Goal: Use online tool/utility: Utilize a website feature to perform a specific function

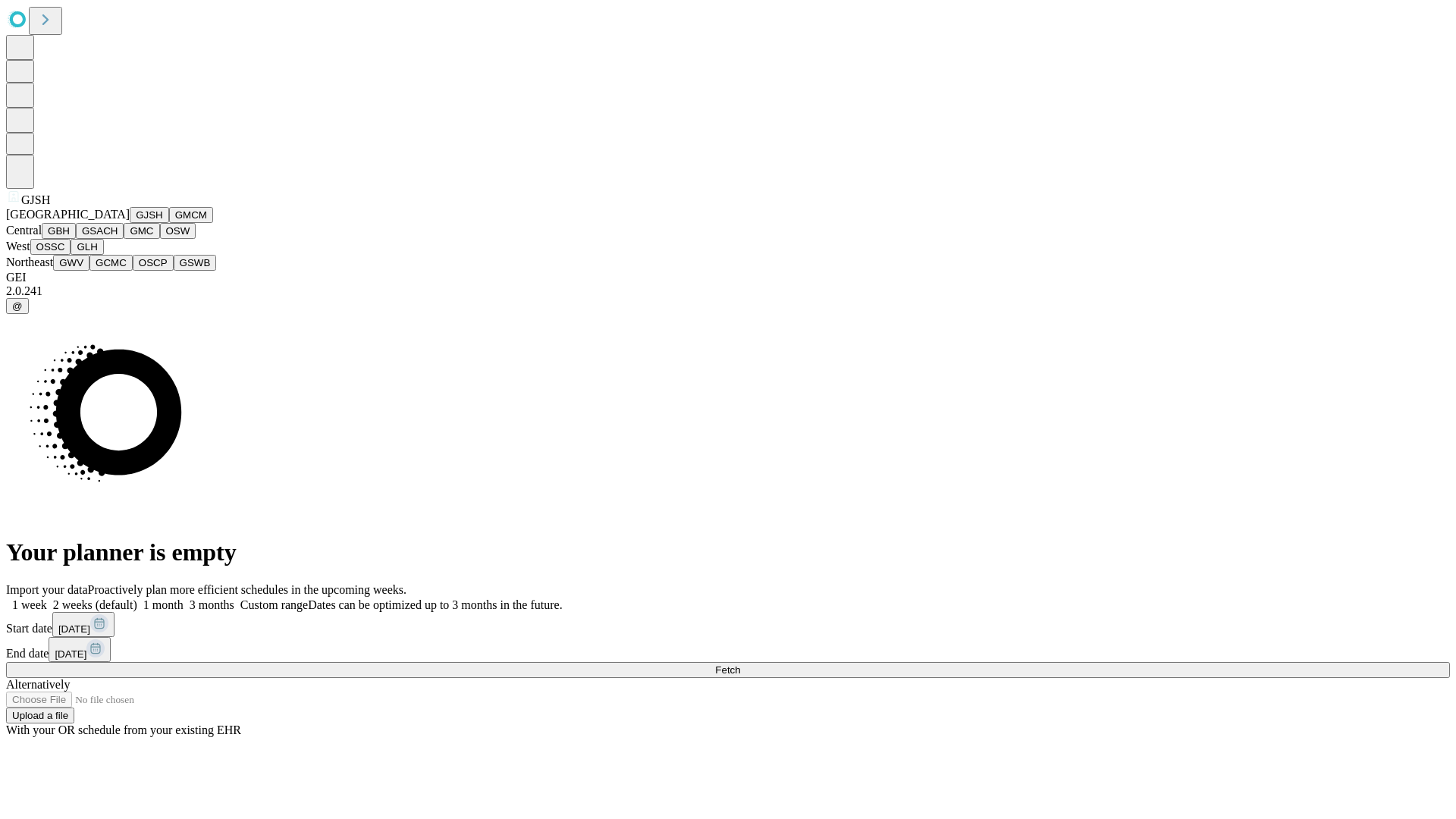
click at [130, 223] on button "GJSH" at bounding box center [149, 215] width 40 height 16
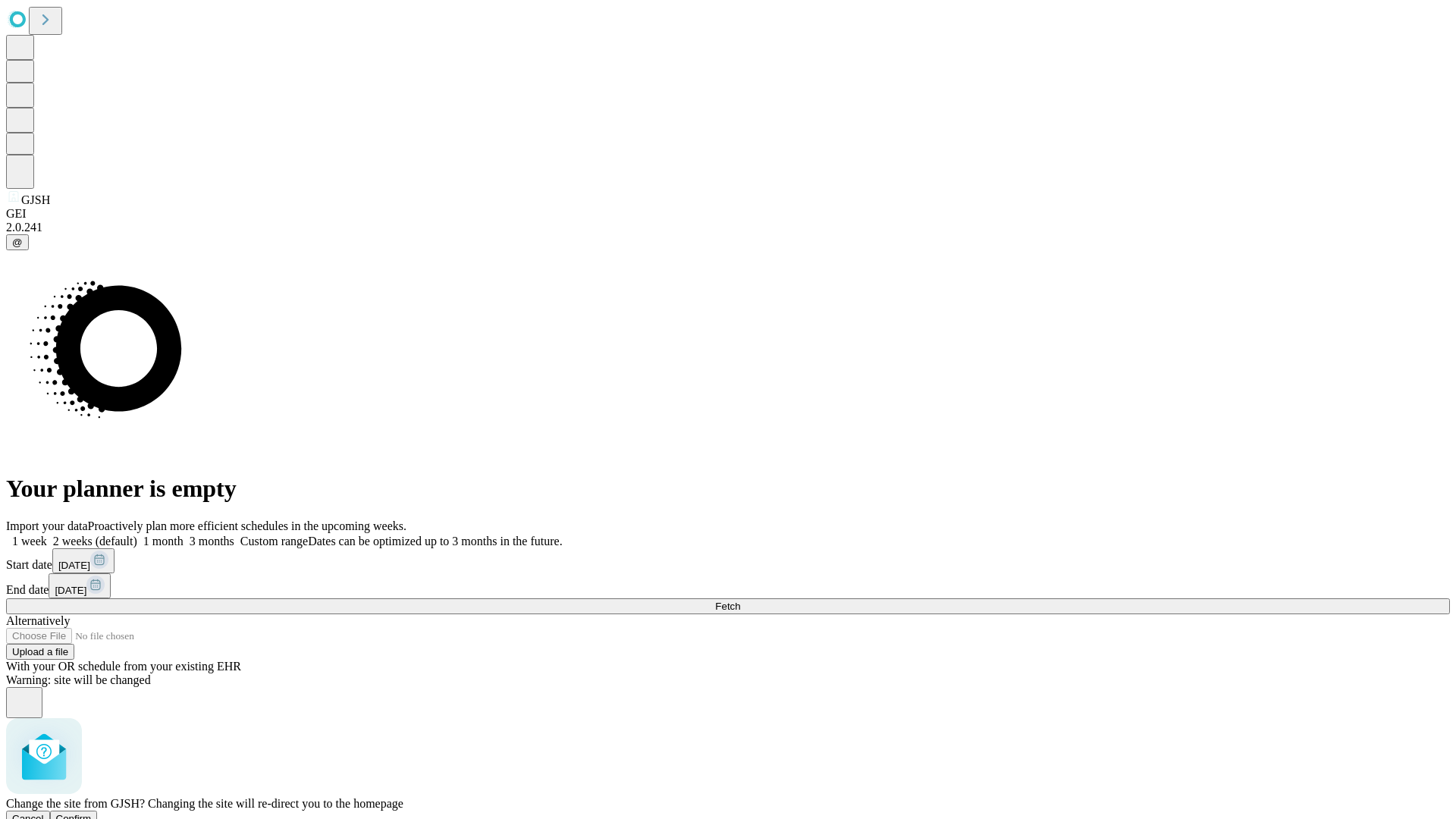
click at [92, 813] on span "Confirm" at bounding box center [74, 818] width 36 height 12
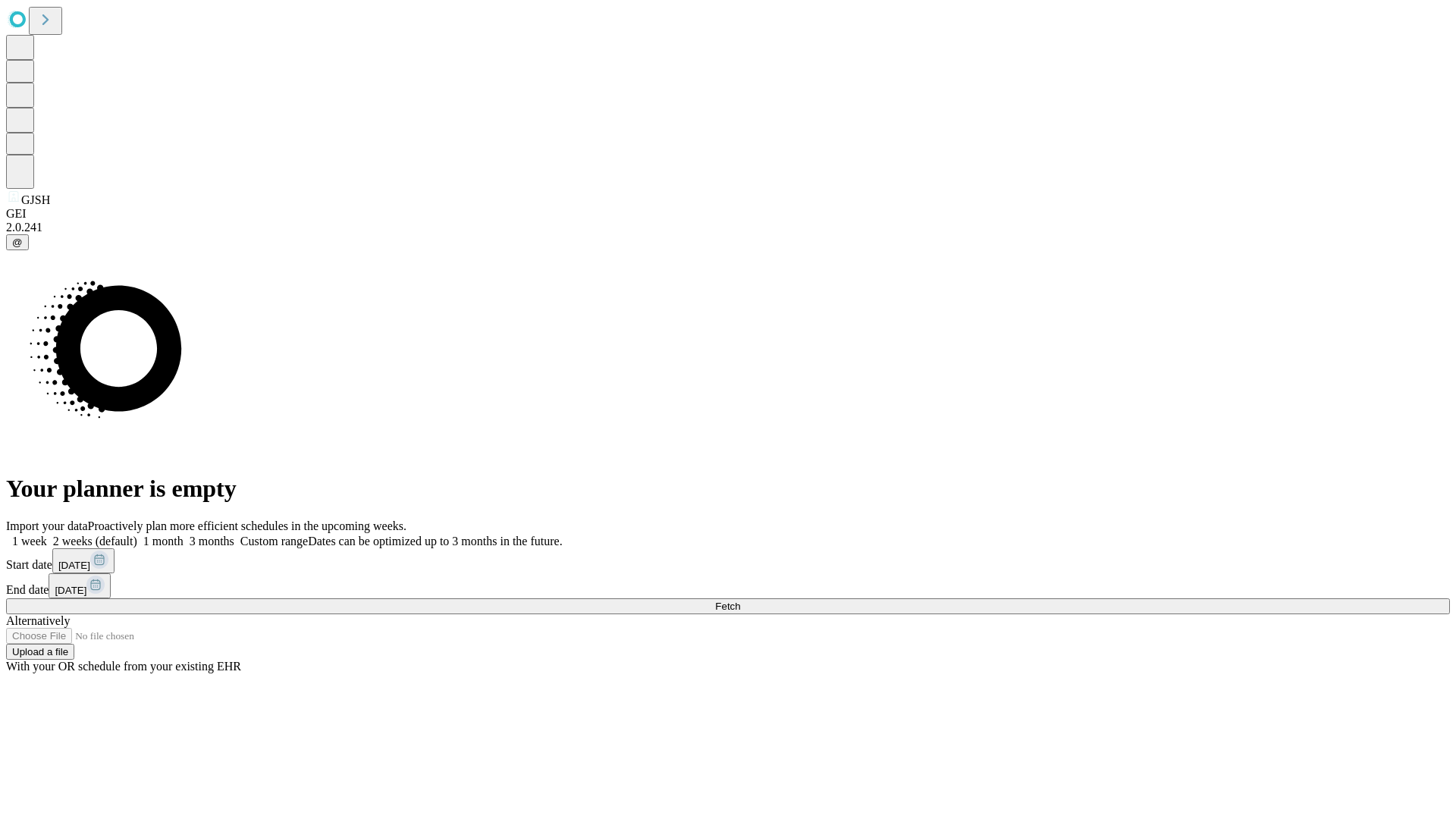
click at [183, 534] on label "1 month" at bounding box center [161, 540] width 47 height 13
click at [740, 600] on span "Fetch" at bounding box center [728, 606] width 25 height 12
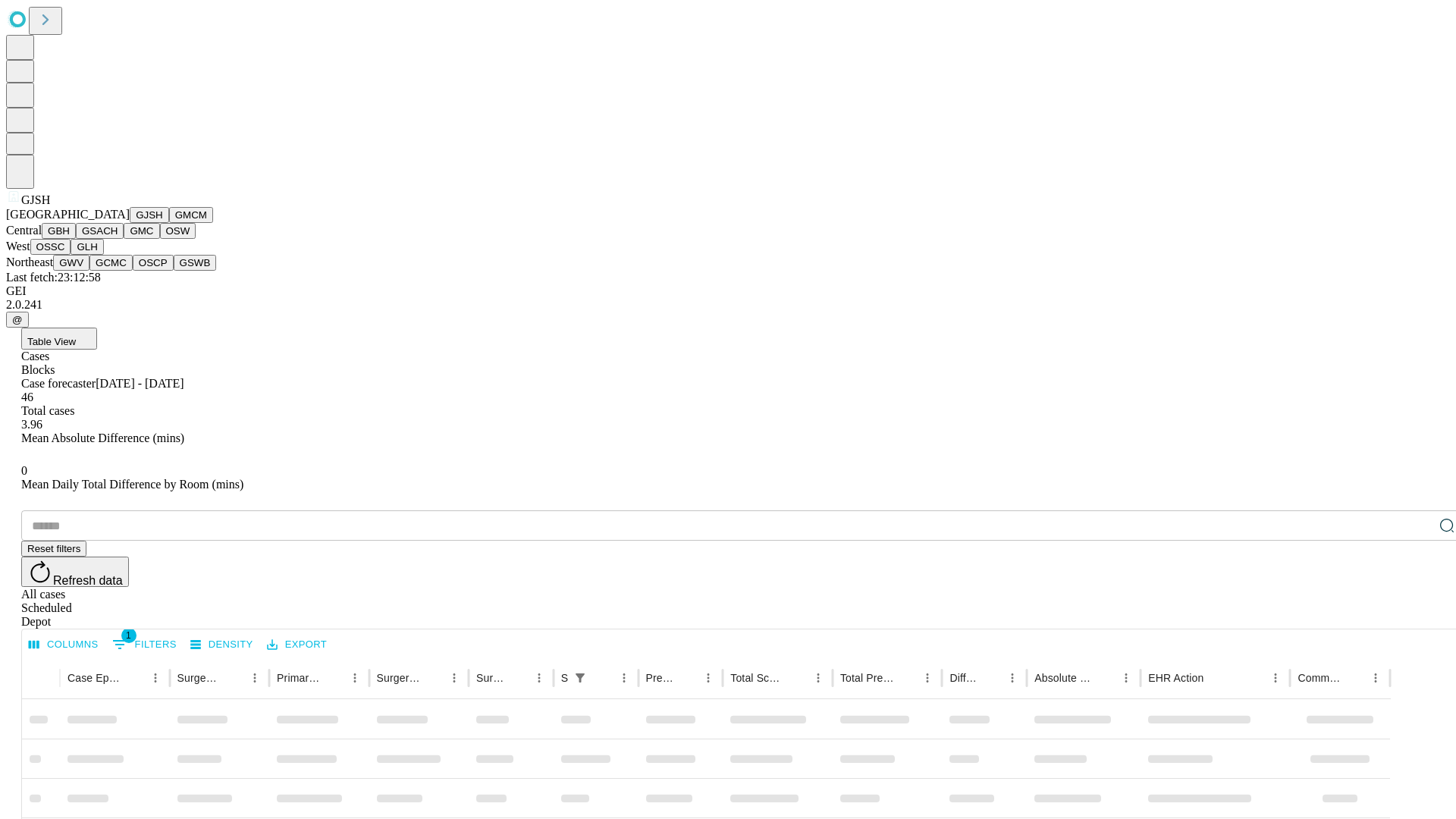
click at [169, 223] on button "GMCM" at bounding box center [191, 215] width 44 height 16
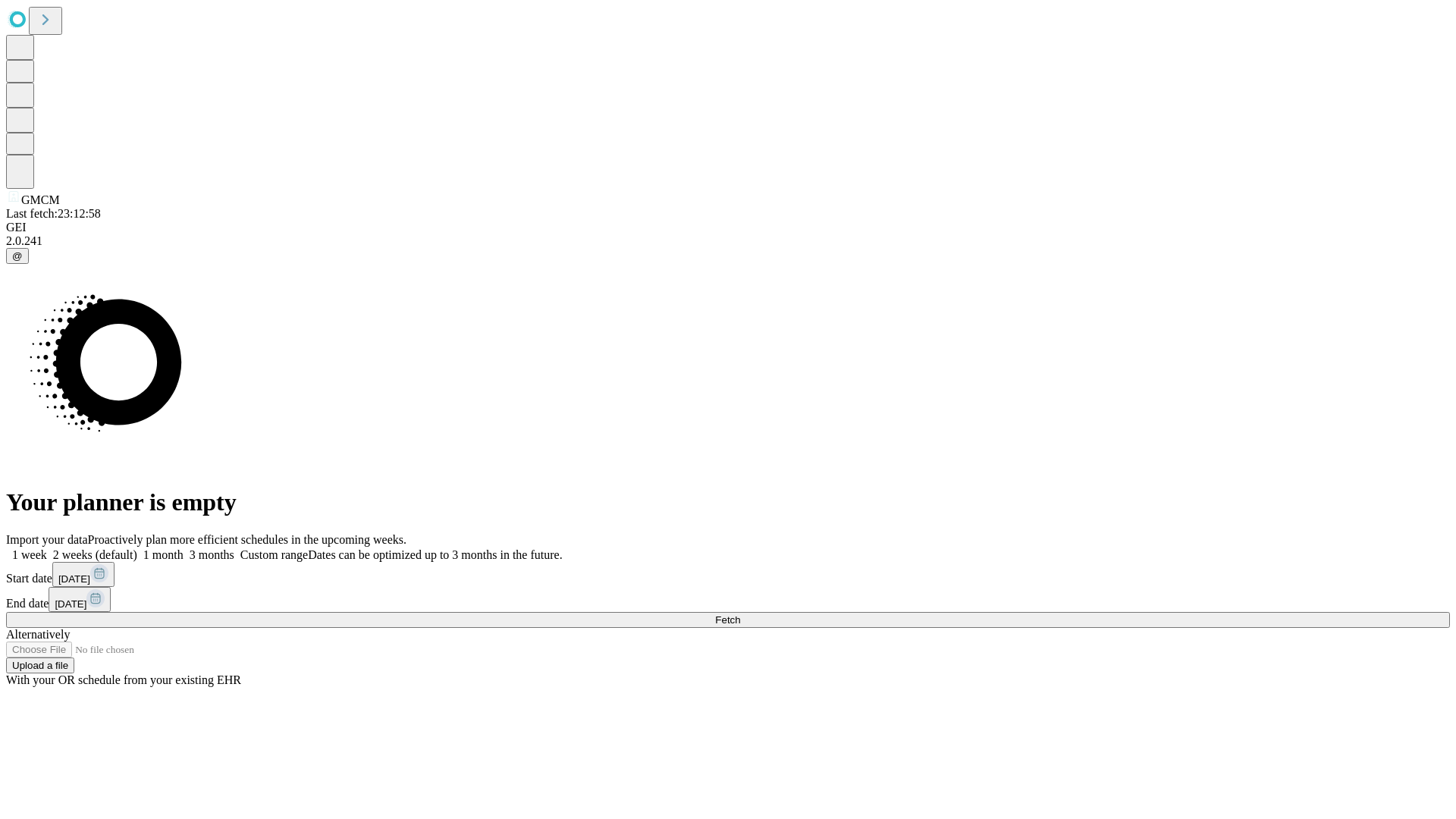
click at [183, 548] on label "1 month" at bounding box center [161, 554] width 47 height 13
click at [740, 614] on span "Fetch" at bounding box center [728, 619] width 25 height 12
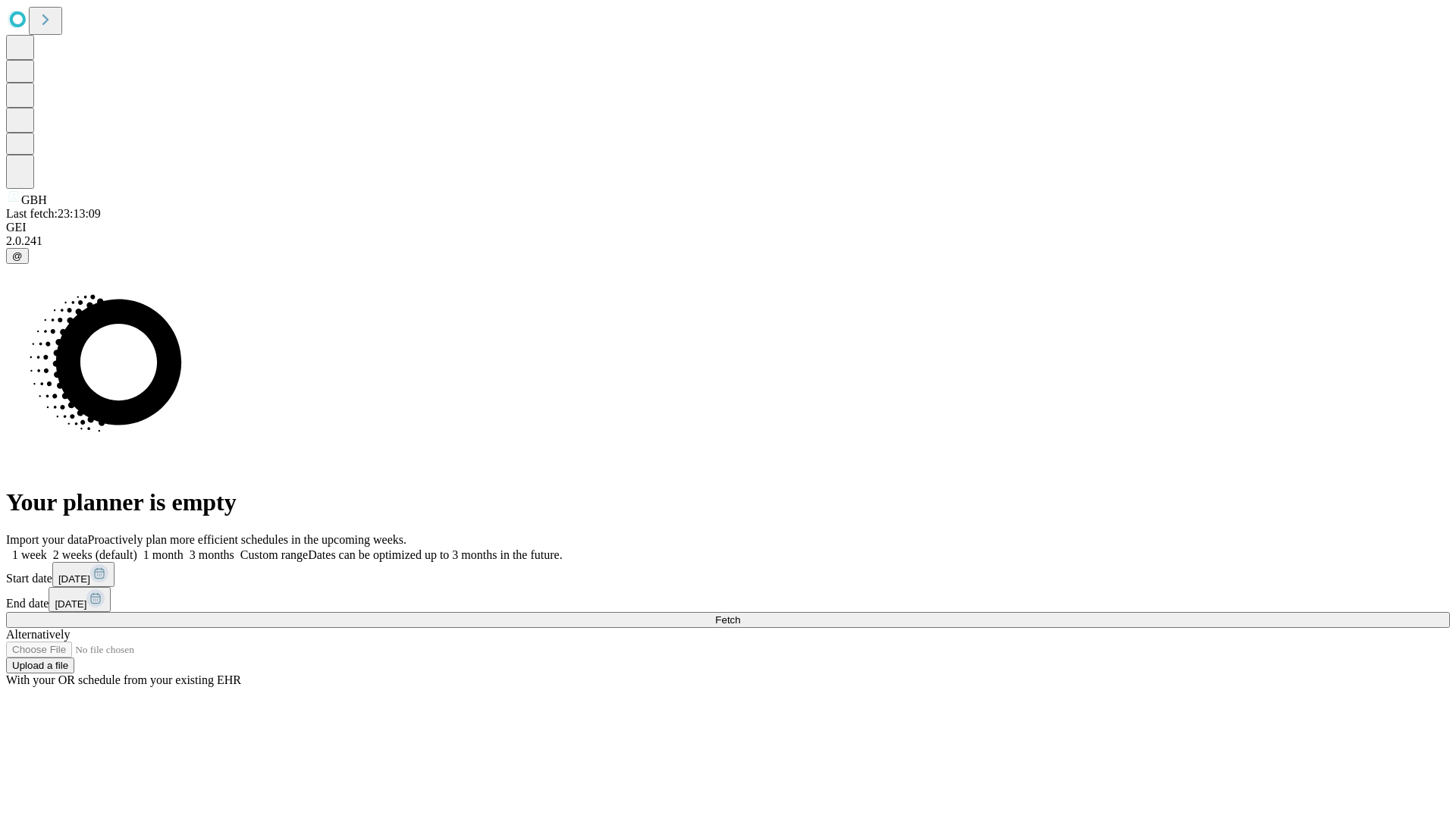
click at [183, 548] on label "1 month" at bounding box center [161, 554] width 47 height 13
click at [740, 614] on span "Fetch" at bounding box center [728, 619] width 25 height 12
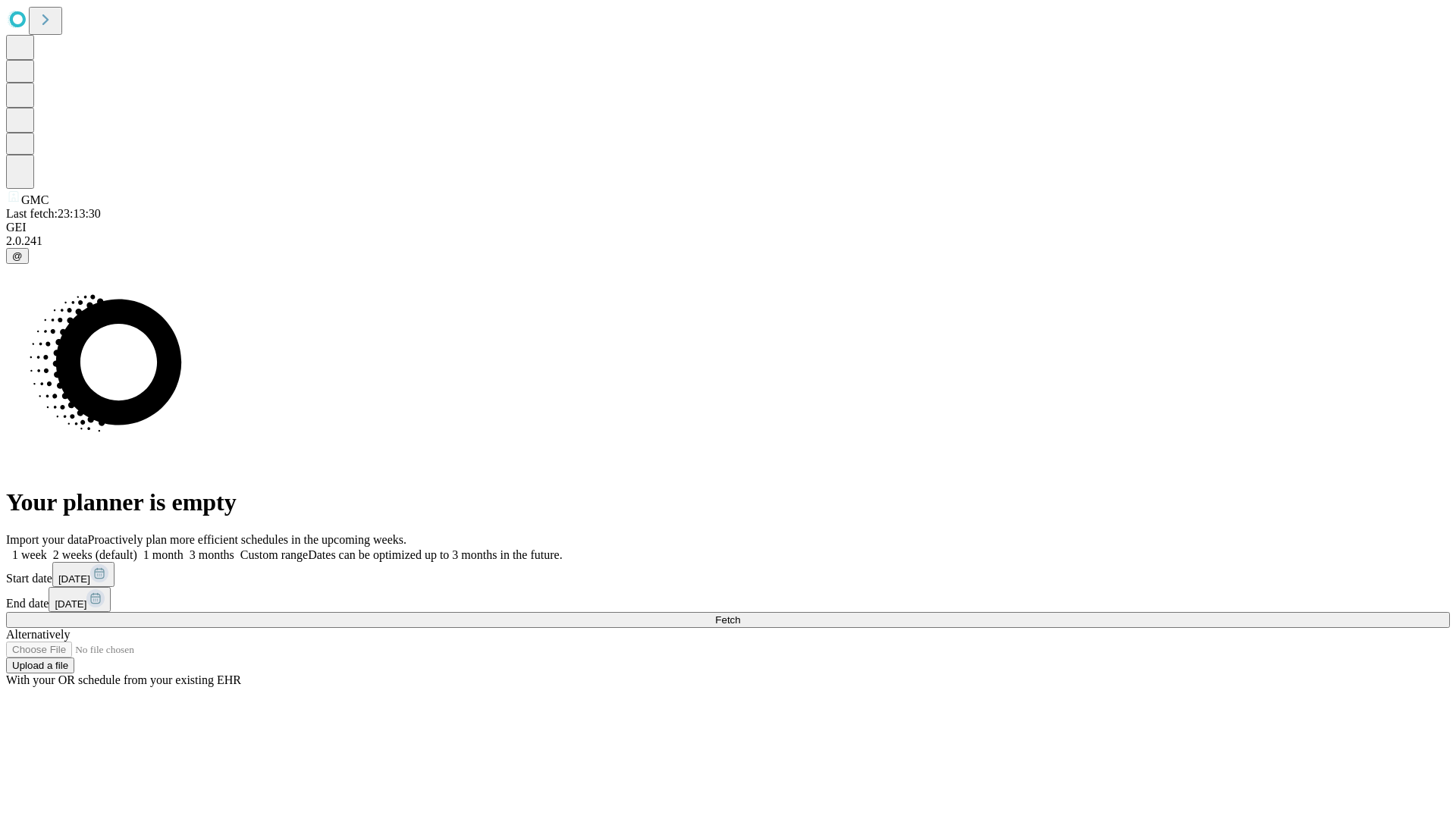
click at [183, 548] on label "1 month" at bounding box center [161, 554] width 47 height 13
click at [740, 614] on span "Fetch" at bounding box center [728, 619] width 25 height 12
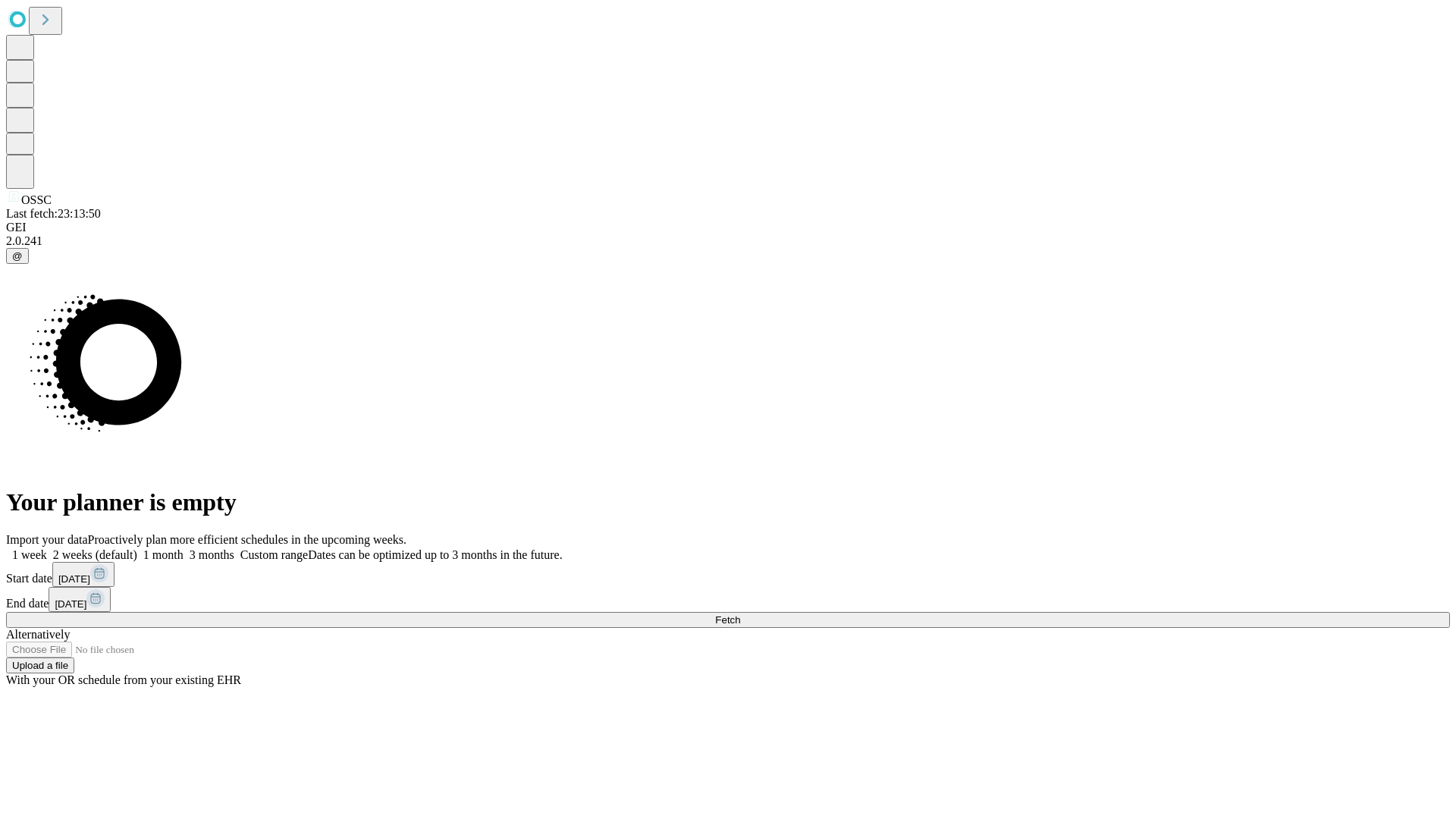
click at [183, 548] on label "1 month" at bounding box center [161, 554] width 47 height 13
click at [740, 614] on span "Fetch" at bounding box center [728, 619] width 25 height 12
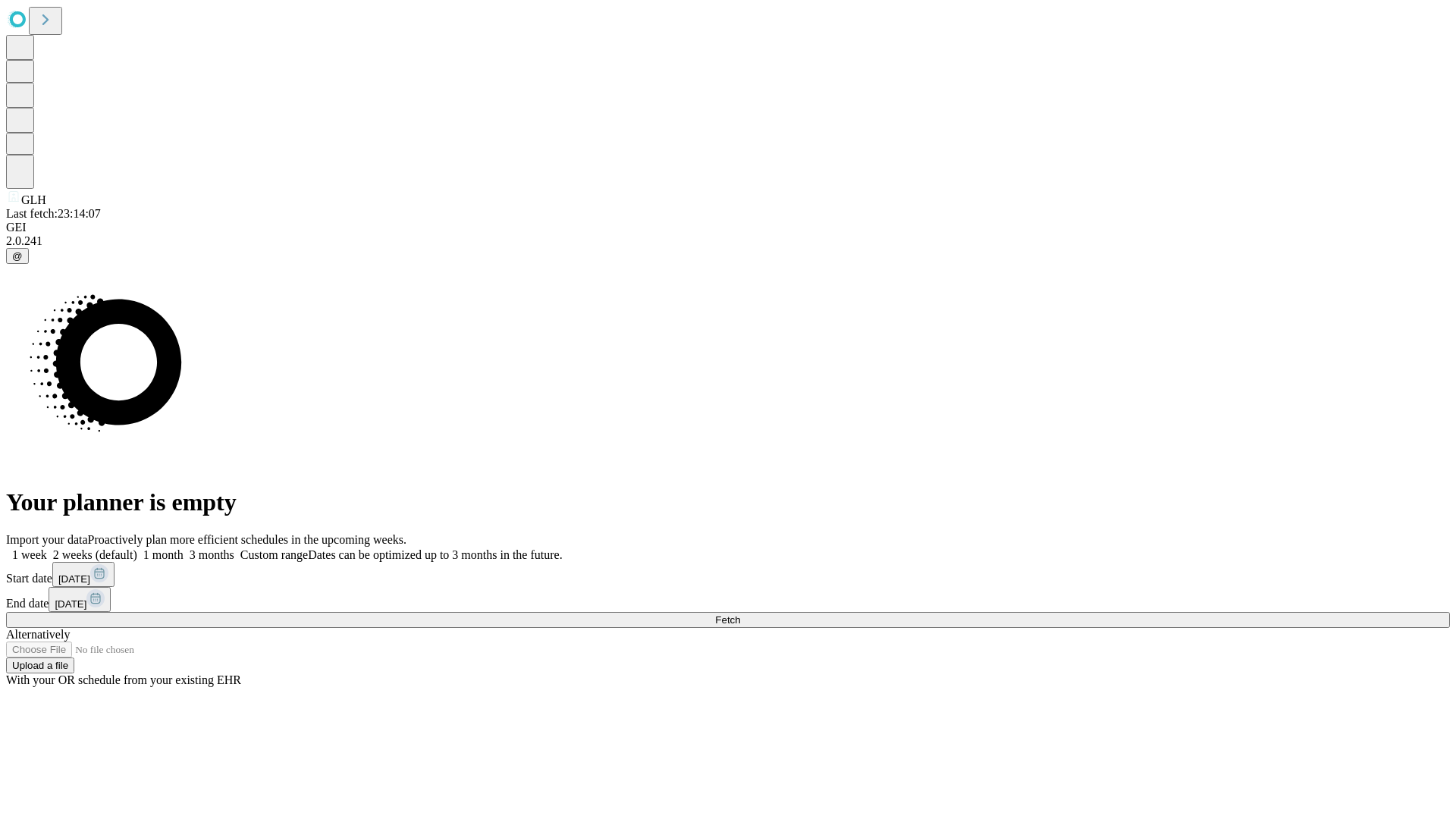
click at [740, 614] on span "Fetch" at bounding box center [728, 619] width 25 height 12
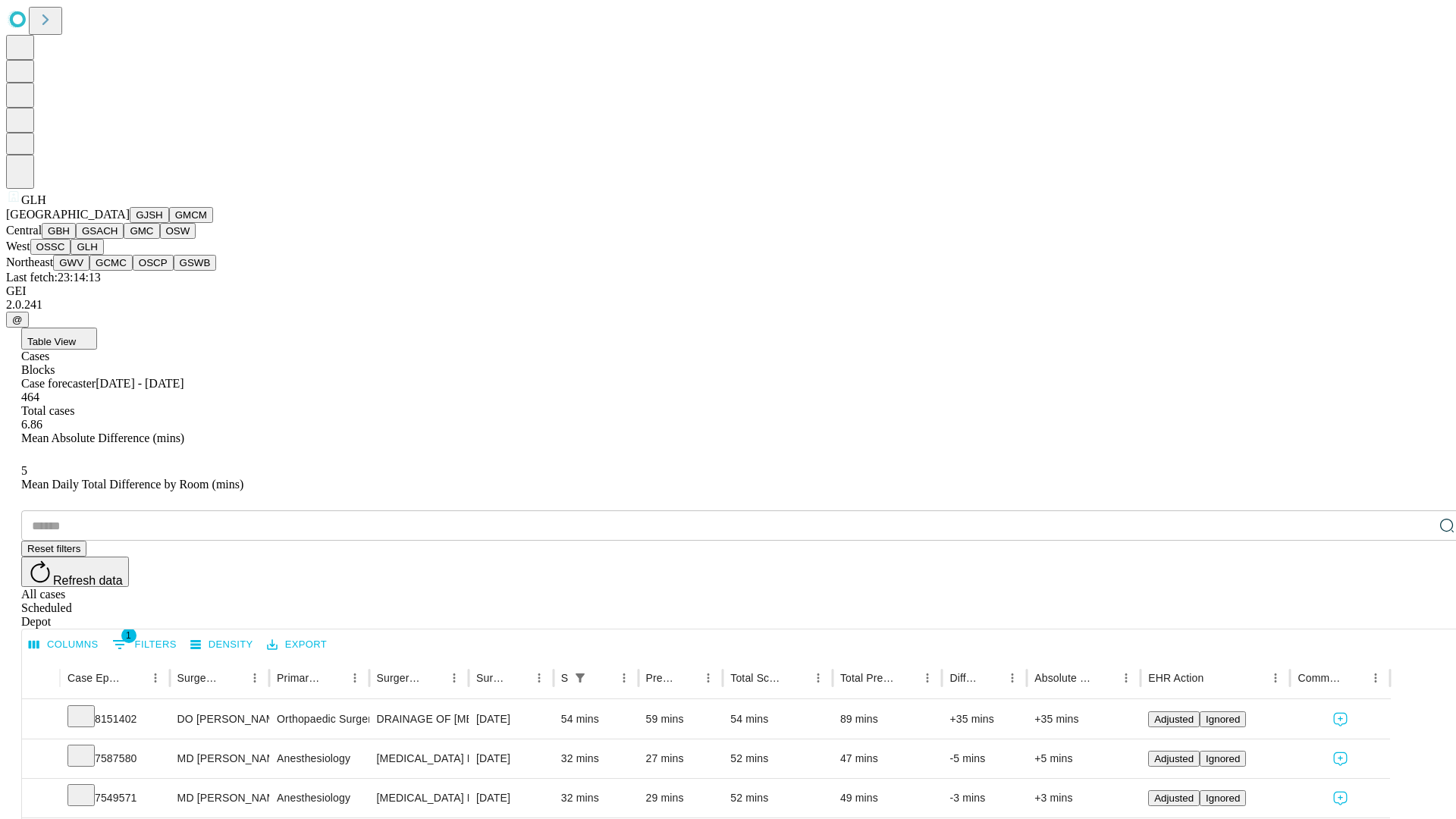
click at [89, 271] on button "GWV" at bounding box center [71, 262] width 36 height 16
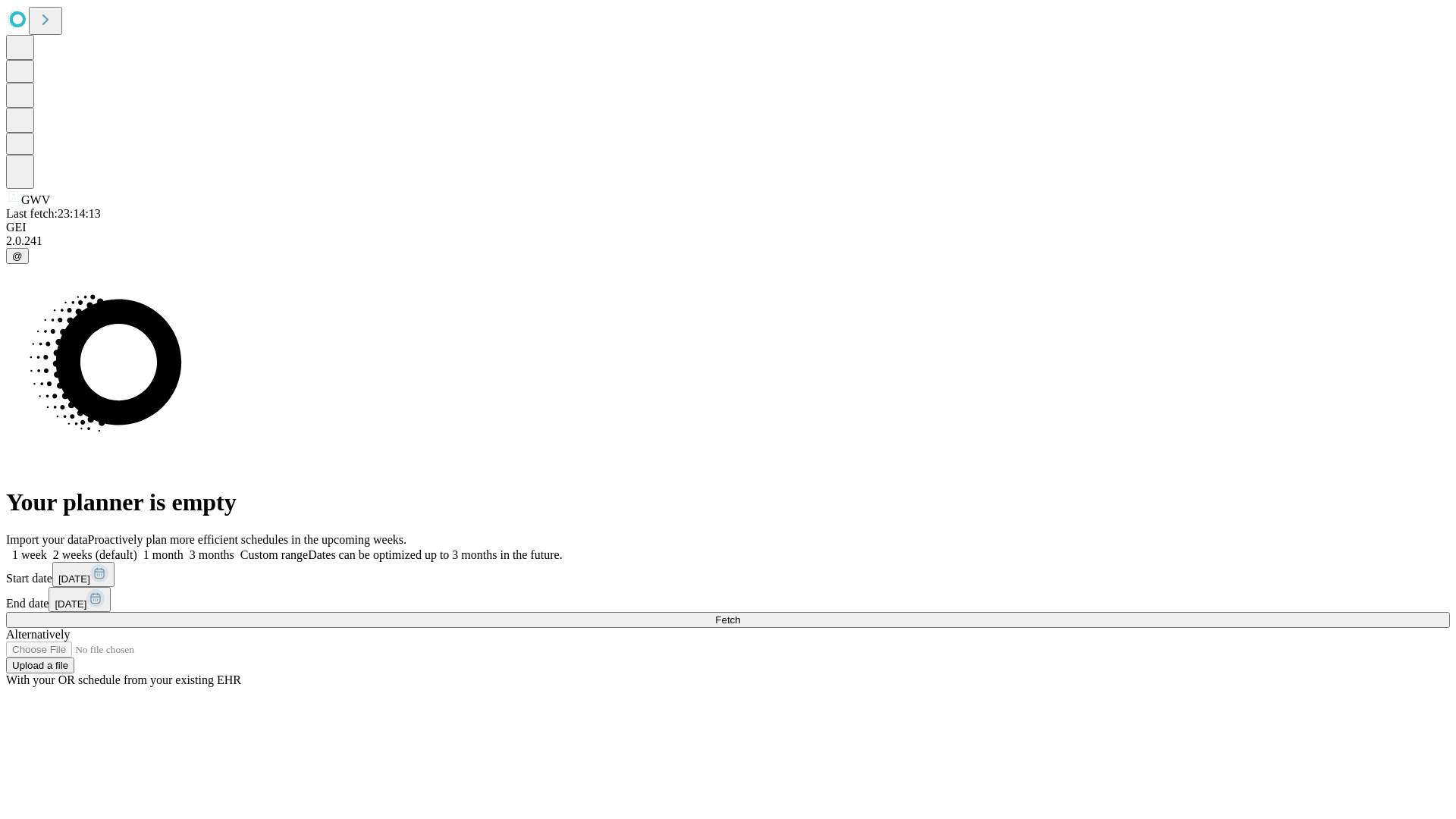
click at [183, 548] on label "1 month" at bounding box center [161, 554] width 47 height 13
click at [740, 614] on span "Fetch" at bounding box center [728, 619] width 25 height 12
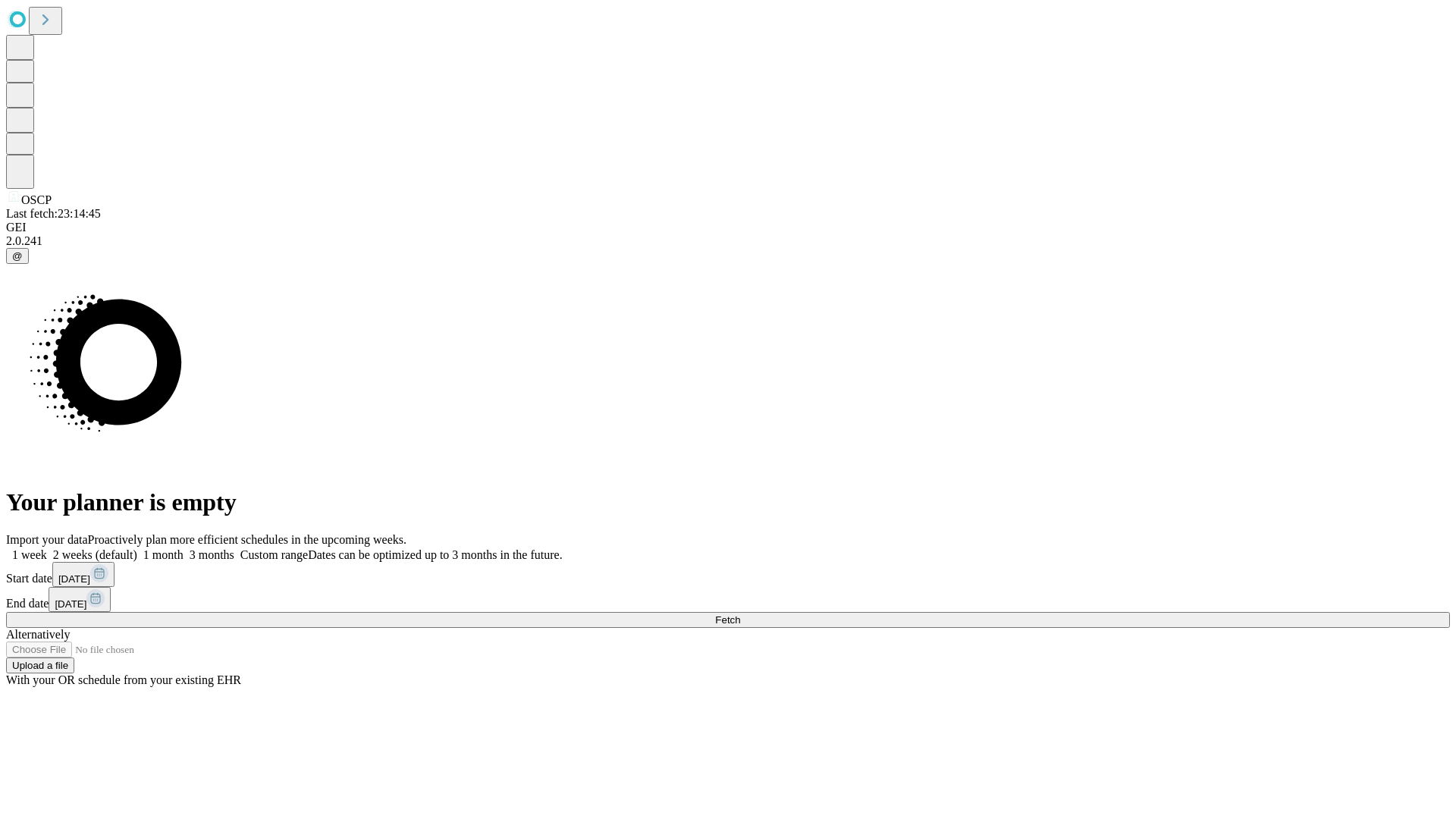
click at [183, 548] on label "1 month" at bounding box center [161, 554] width 47 height 13
click at [740, 614] on span "Fetch" at bounding box center [728, 619] width 25 height 12
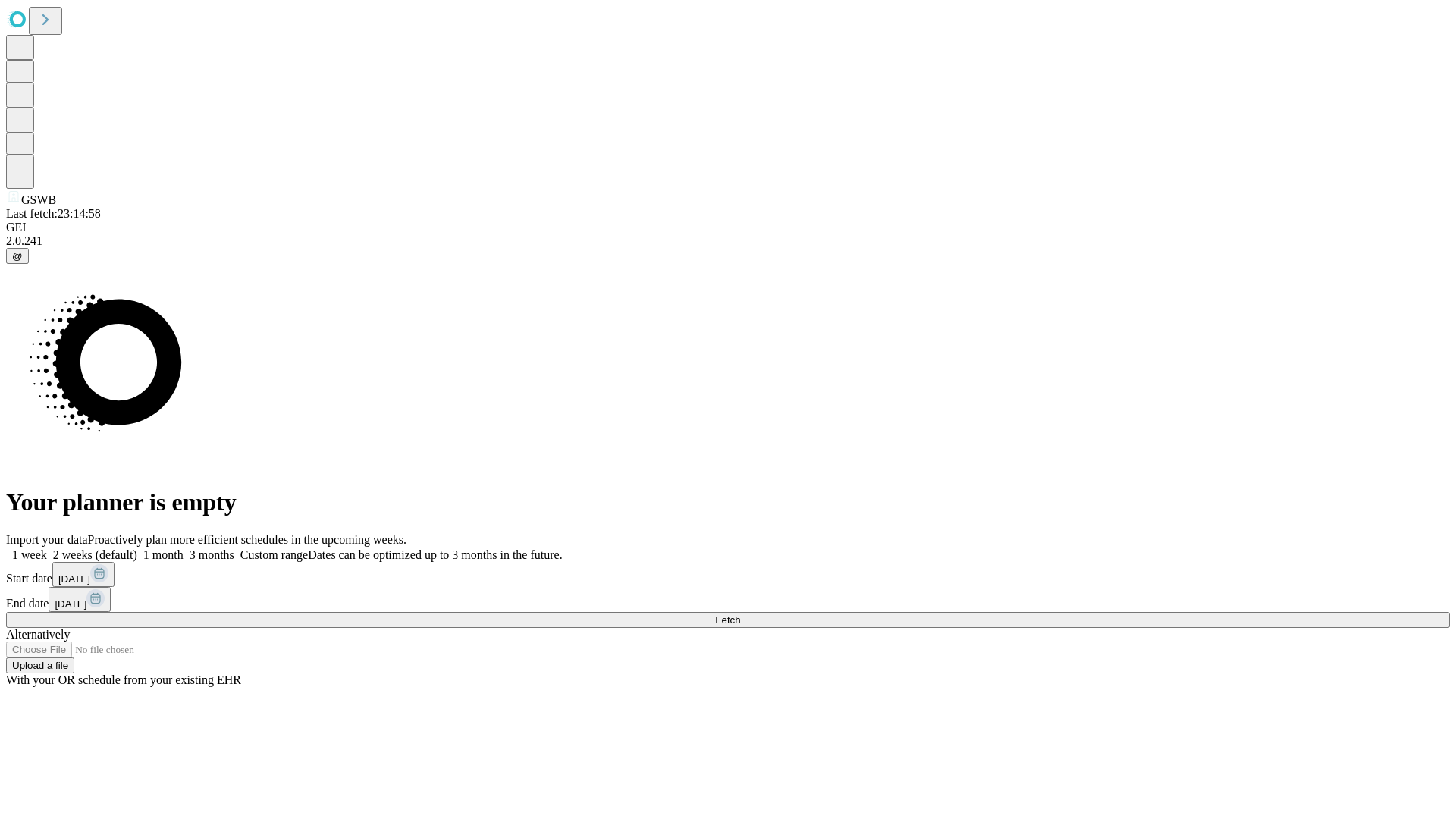
click at [183, 548] on label "1 month" at bounding box center [161, 554] width 47 height 13
click at [740, 614] on span "Fetch" at bounding box center [728, 619] width 25 height 12
